Goal: Check status: Check status

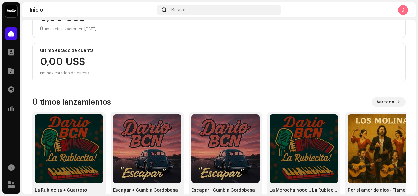
scroll to position [111, 0]
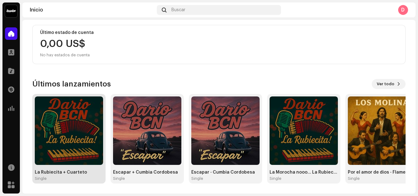
click at [70, 109] on img at bounding box center [69, 130] width 68 height 68
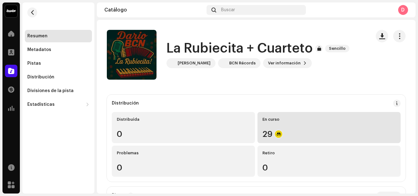
click at [283, 128] on div "En curso 29" at bounding box center [329, 127] width 143 height 31
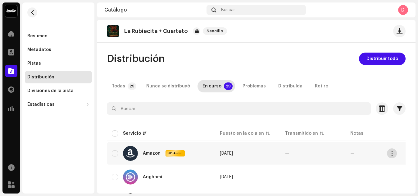
click at [393, 150] on button "button" at bounding box center [392, 153] width 10 height 10
click at [336, 50] on div "La Rubiecita + Cuarteto Sencillo Distribución Distribuir todo Todas 29 Nunca se…" at bounding box center [256, 106] width 319 height 173
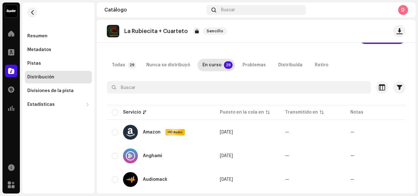
scroll to position [31, 0]
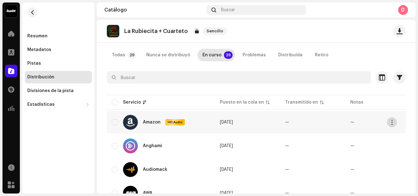
click at [394, 125] on button "button" at bounding box center [392, 122] width 10 height 10
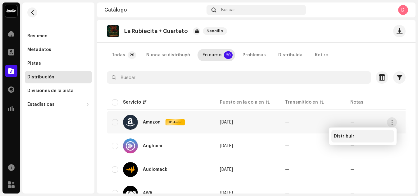
click at [355, 134] on div "Distribuir" at bounding box center [363, 136] width 58 height 5
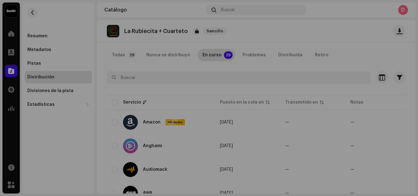
click at [290, 44] on div "No elegible para distribución Un lanzamiento que tiene el estado En proceso de …" at bounding box center [209, 98] width 418 height 196
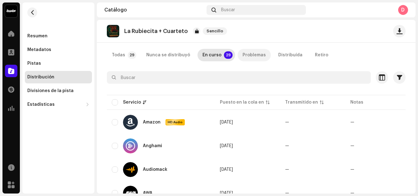
click at [262, 54] on p-tab "Problemas" at bounding box center [254, 55] width 33 height 12
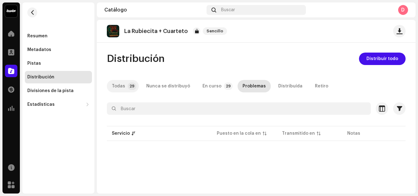
click at [118, 85] on div "Todas" at bounding box center [118, 86] width 13 height 12
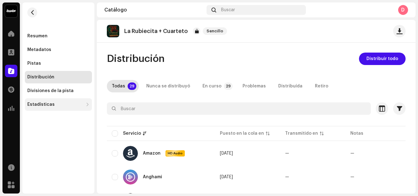
click at [55, 107] on div "Estadísticas" at bounding box center [58, 104] width 67 height 12
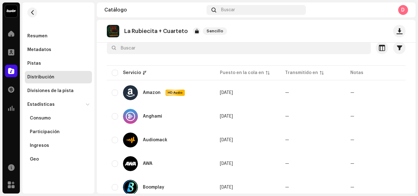
scroll to position [62, 0]
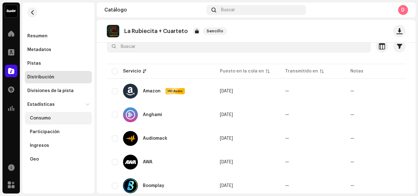
click at [50, 121] on div "Consumo" at bounding box center [58, 118] width 67 height 12
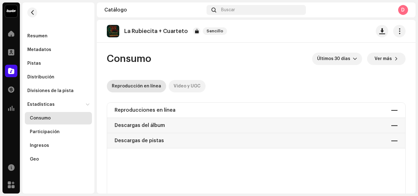
click at [187, 85] on div "Video y UGC" at bounding box center [187, 86] width 27 height 12
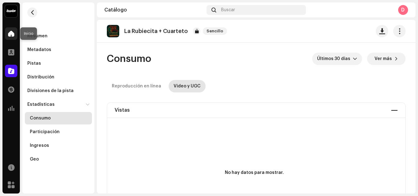
click at [10, 35] on span at bounding box center [11, 33] width 6 height 5
